Goal: Check status: Check status

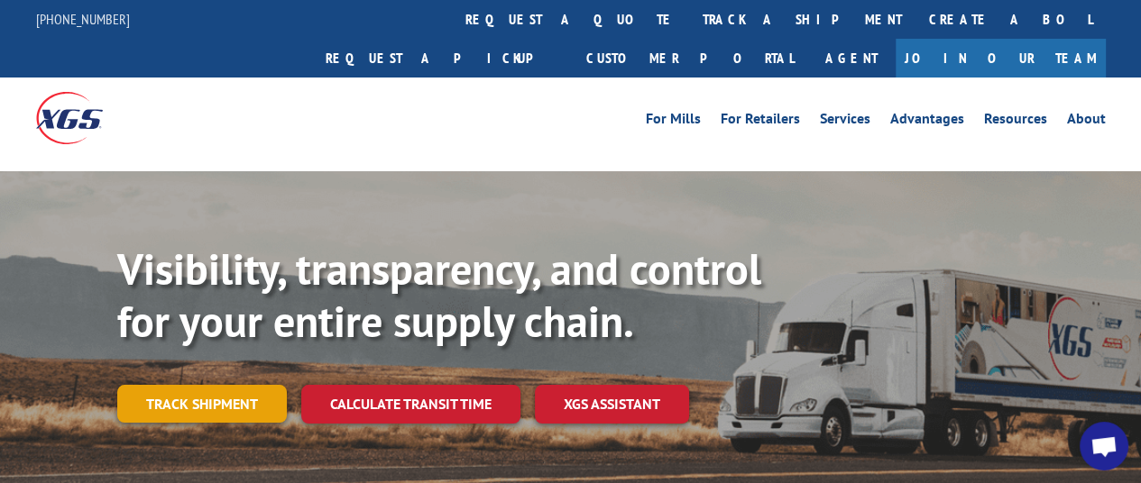
click at [240, 392] on div "Visibility, transparency, and control for your entire supply chain. Track shipm…" at bounding box center [629, 369] width 1024 height 252
click at [227, 385] on link "Track shipment" at bounding box center [202, 404] width 170 height 38
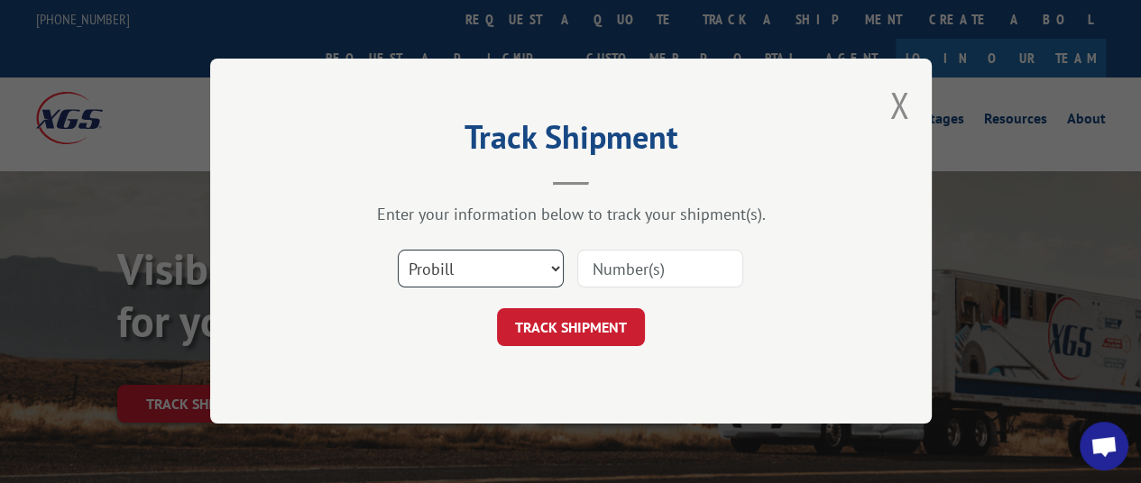
click at [553, 264] on select "Select category... Probill BOL PO" at bounding box center [481, 270] width 166 height 38
select select "bol"
click at [398, 251] on select "Select category... Probill BOL PO" at bounding box center [481, 270] width 166 height 38
click at [611, 266] on input at bounding box center [660, 270] width 166 height 38
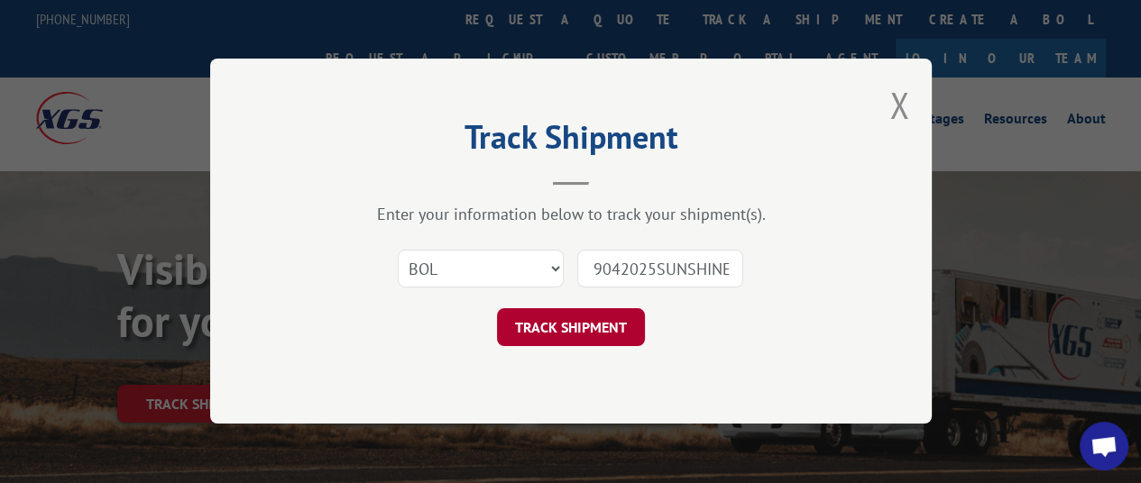
type input "09042025SUNSHINE"
click at [601, 321] on button "TRACK SHIPMENT" at bounding box center [571, 328] width 148 height 38
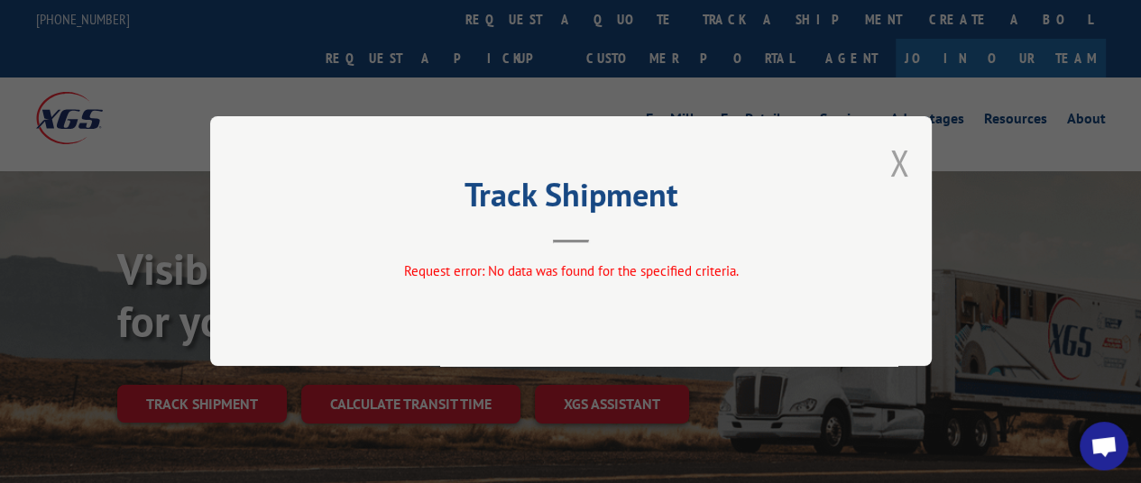
click at [899, 159] on button "Close modal" at bounding box center [899, 163] width 20 height 48
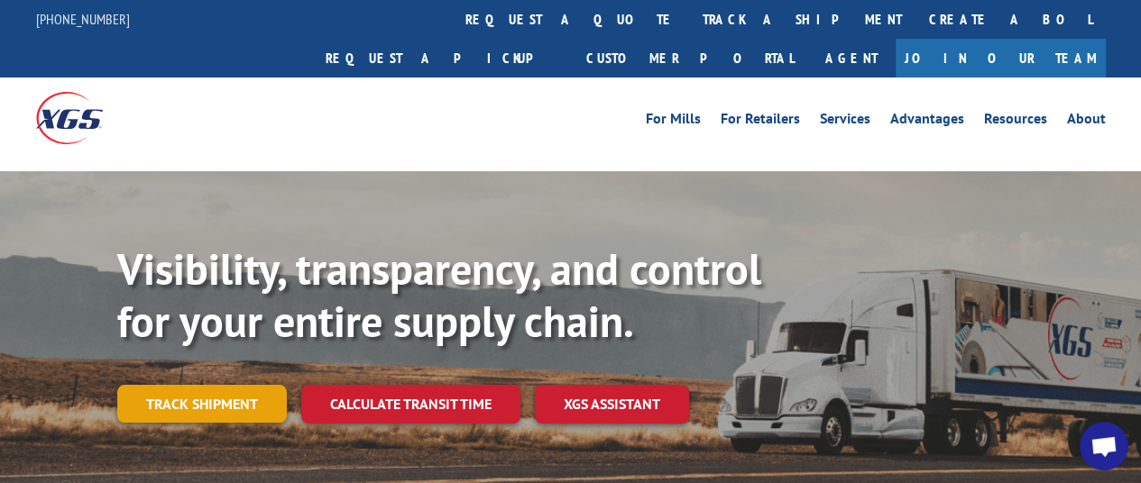
click at [264, 385] on link "Track shipment" at bounding box center [202, 404] width 170 height 38
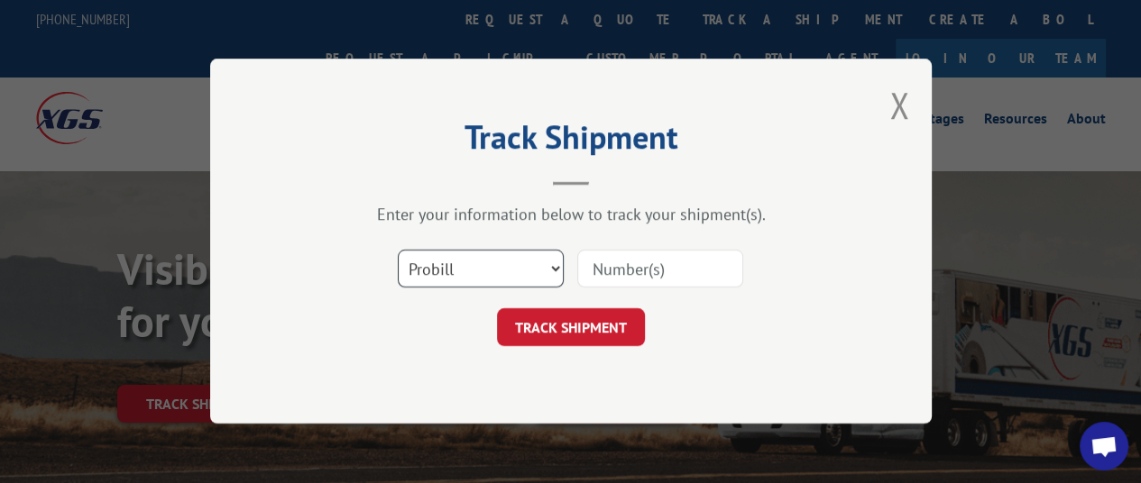
click at [519, 267] on select "Select category... Probill BOL PO" at bounding box center [481, 270] width 166 height 38
select select "bol"
click at [398, 251] on select "Select category... Probill BOL PO" at bounding box center [481, 270] width 166 height 38
click at [609, 272] on input at bounding box center [660, 270] width 166 height 38
type input "09042025sunshine"
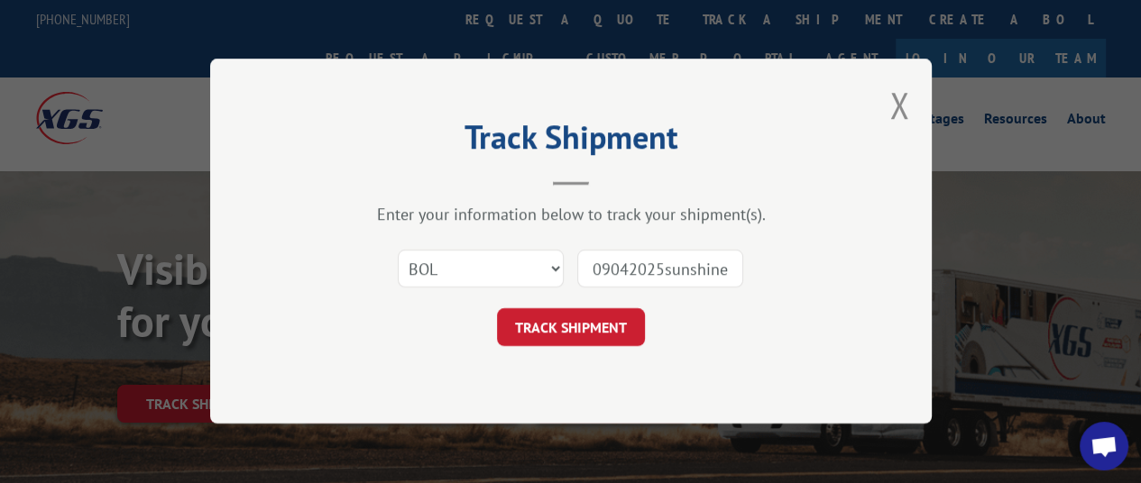
click button "TRACK SHIPMENT" at bounding box center [571, 328] width 148 height 38
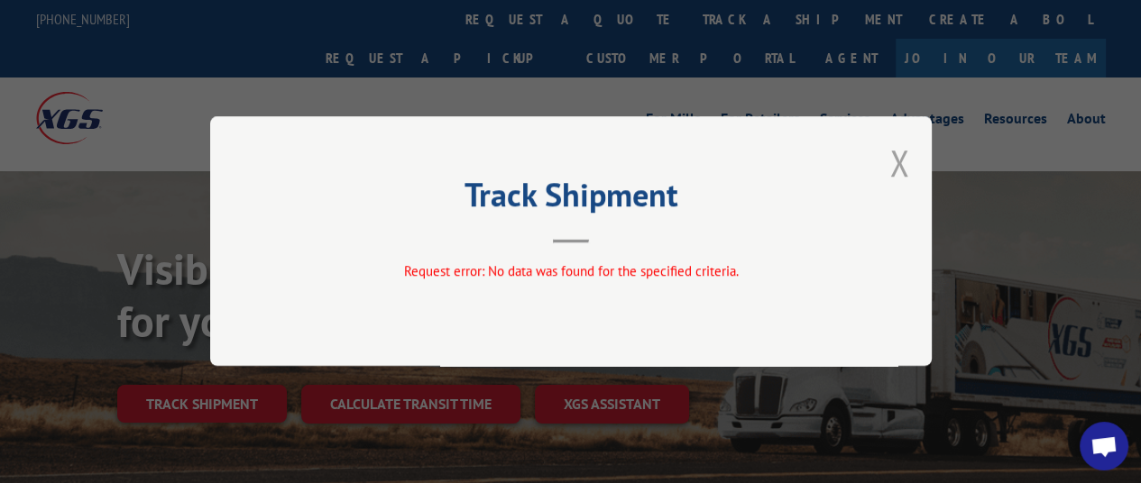
click at [900, 162] on button "Close modal" at bounding box center [899, 163] width 20 height 48
